Goal: Task Accomplishment & Management: Manage account settings

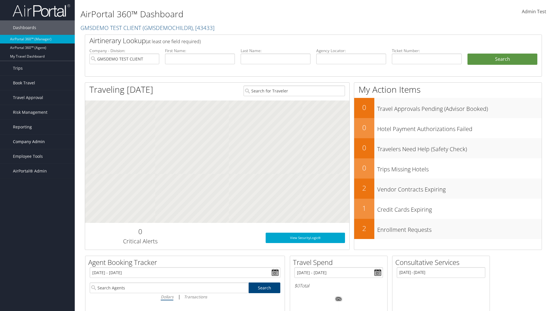
click at [37, 142] on span "Company Admin" at bounding box center [29, 141] width 32 height 14
click at [37, 261] on link "Airtinerary® Settings" at bounding box center [37, 265] width 75 height 9
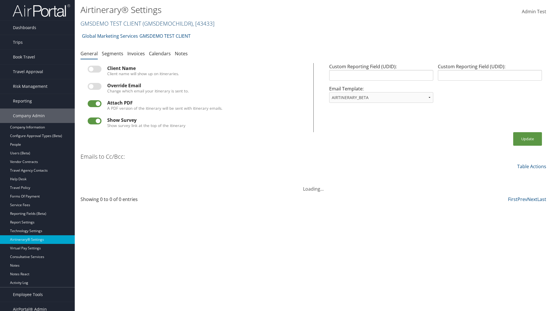
click at [110, 23] on link "GMSDEMO TEST CLIENT ( GMSDEMOCHILDR ) , [ 43433 ]" at bounding box center [148, 24] width 134 height 8
click at [0, 0] on input "search" at bounding box center [0, 0] width 0 height 0
type input "Global Marketing Services"
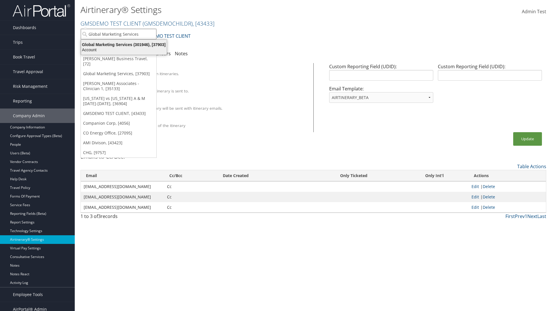
click at [124, 45] on div "Global Marketing Services (301946), [37903]" at bounding box center [124, 44] width 93 height 5
